Goal: Unclear

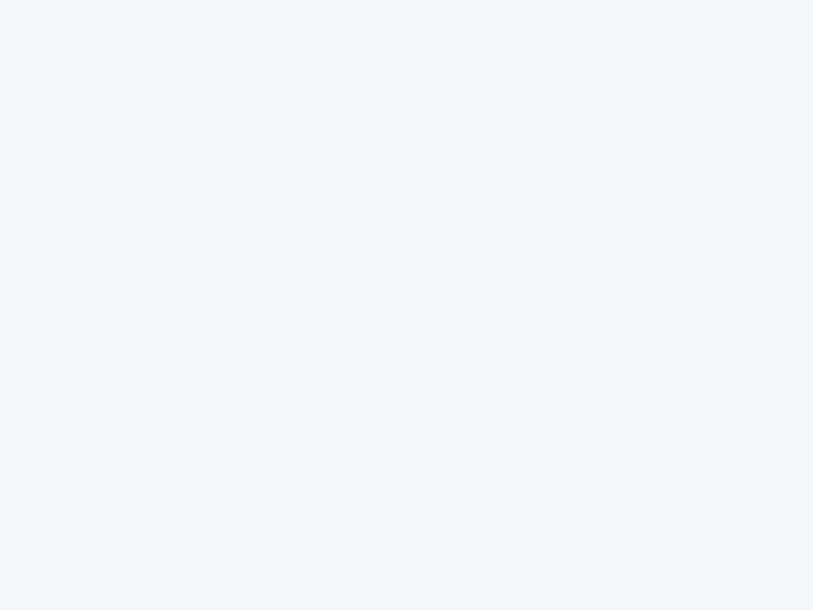
click at [407, 305] on div at bounding box center [406, 305] width 813 height 610
